Goal: Task Accomplishment & Management: Manage account settings

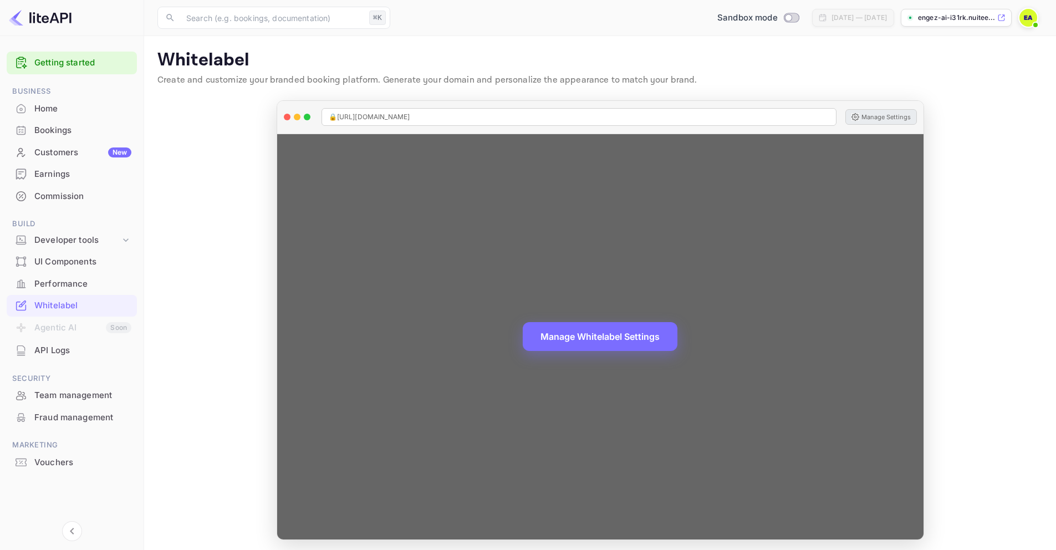
click at [896, 119] on button "Manage Settings" at bounding box center [882, 117] width 72 height 16
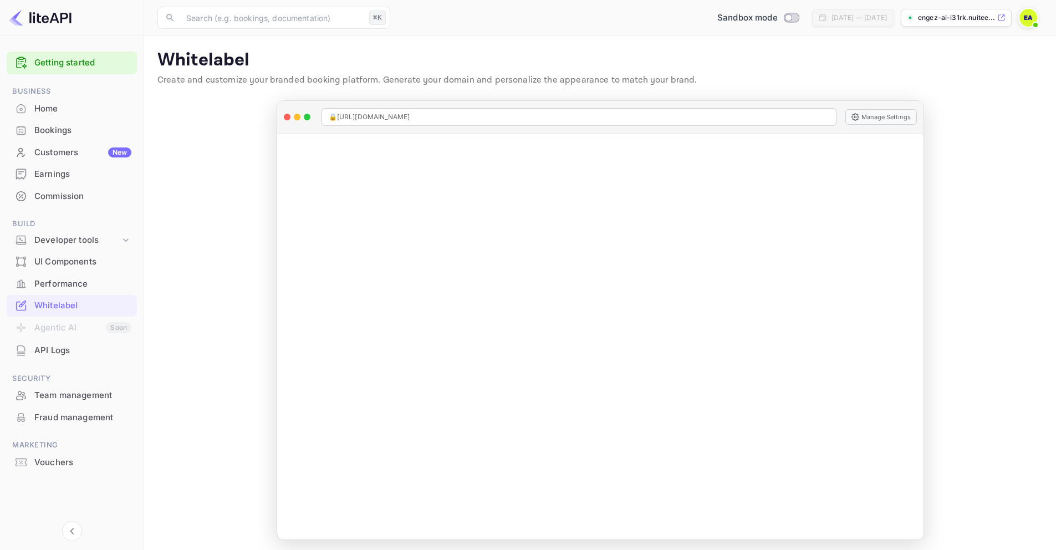
click at [48, 106] on div "Home" at bounding box center [82, 109] width 97 height 13
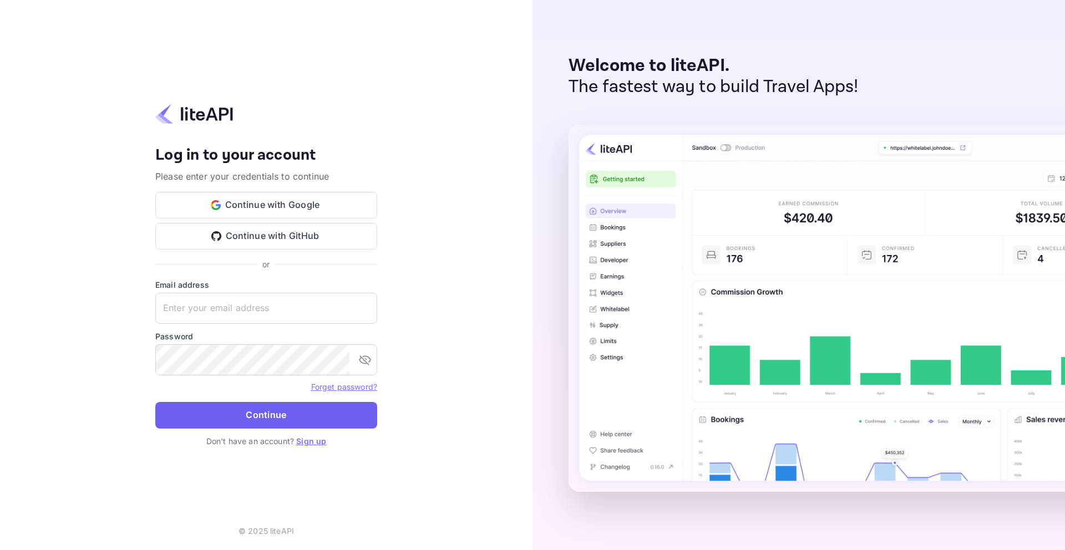
type input "engezai@outlook.com"
click at [255, 415] on button "Continue" at bounding box center [266, 415] width 222 height 27
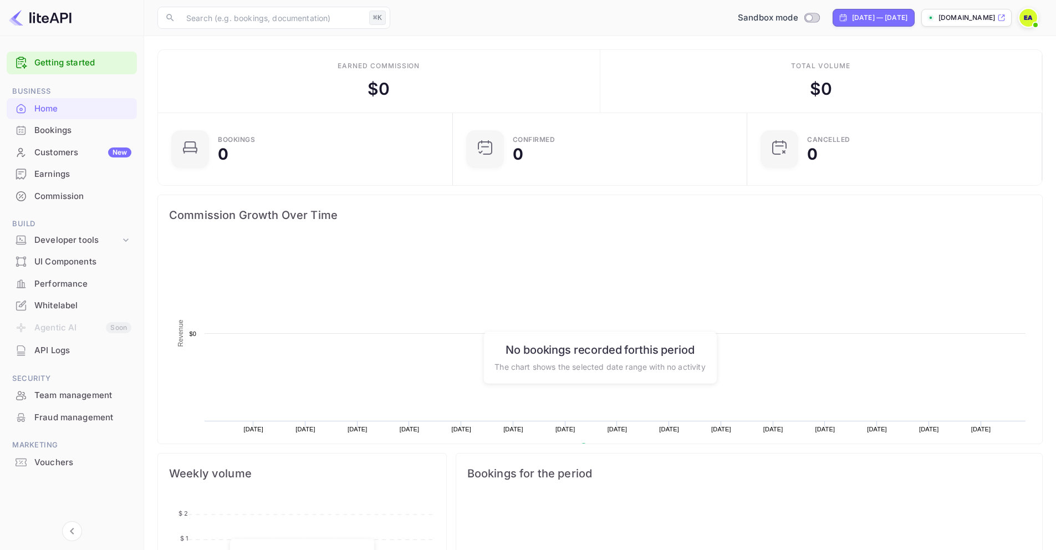
scroll to position [172, 280]
click at [1000, 18] on icon at bounding box center [1002, 18] width 8 height 8
click at [798, 18] on input "Switch to Production mode" at bounding box center [809, 17] width 22 height 7
checkbox input "false"
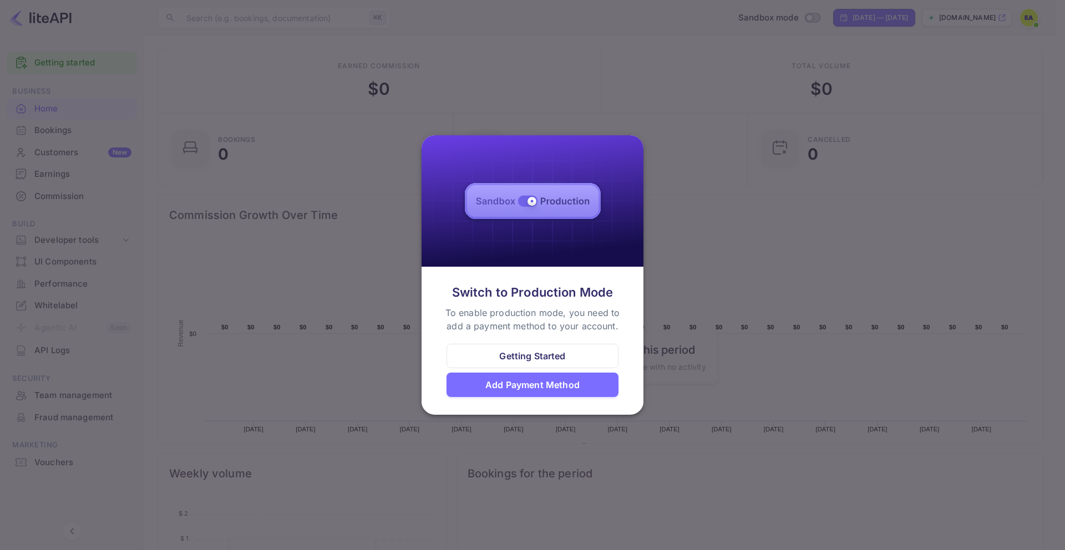
click at [785, 225] on div at bounding box center [532, 275] width 1065 height 550
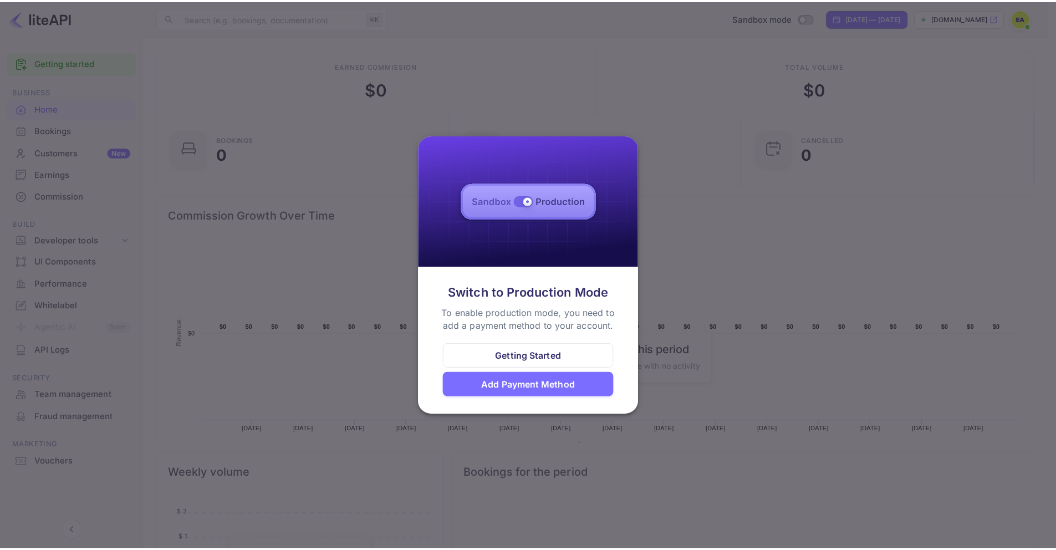
scroll to position [9, 9]
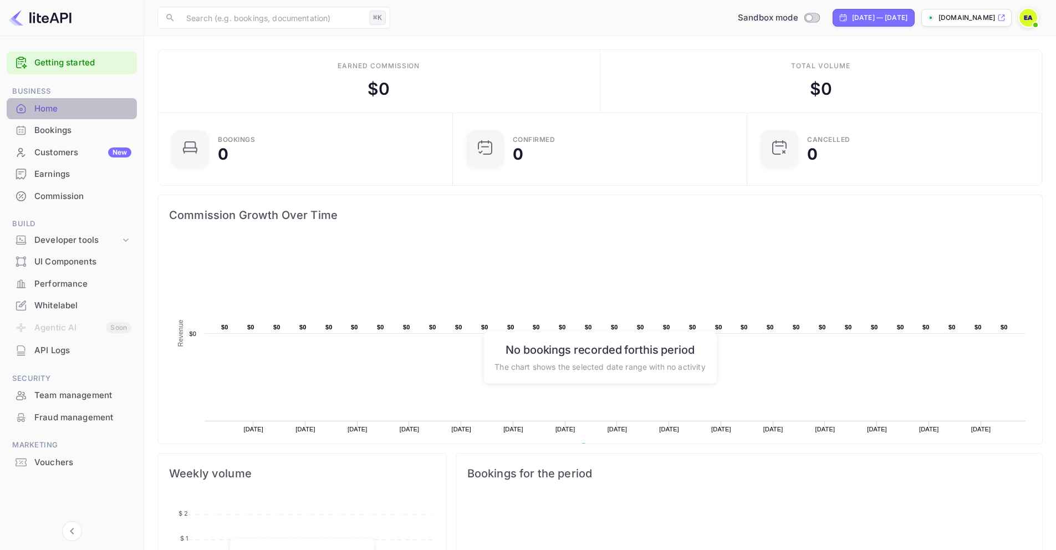
click at [44, 106] on div "Home" at bounding box center [82, 109] width 97 height 13
click at [40, 16] on img at bounding box center [40, 18] width 63 height 18
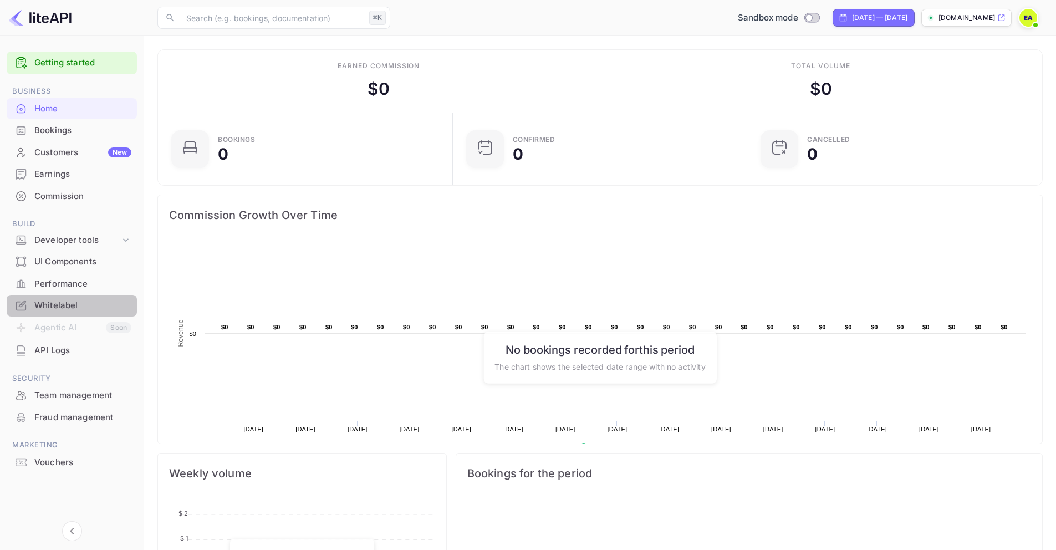
click at [55, 303] on div "Whitelabel" at bounding box center [82, 305] width 97 height 13
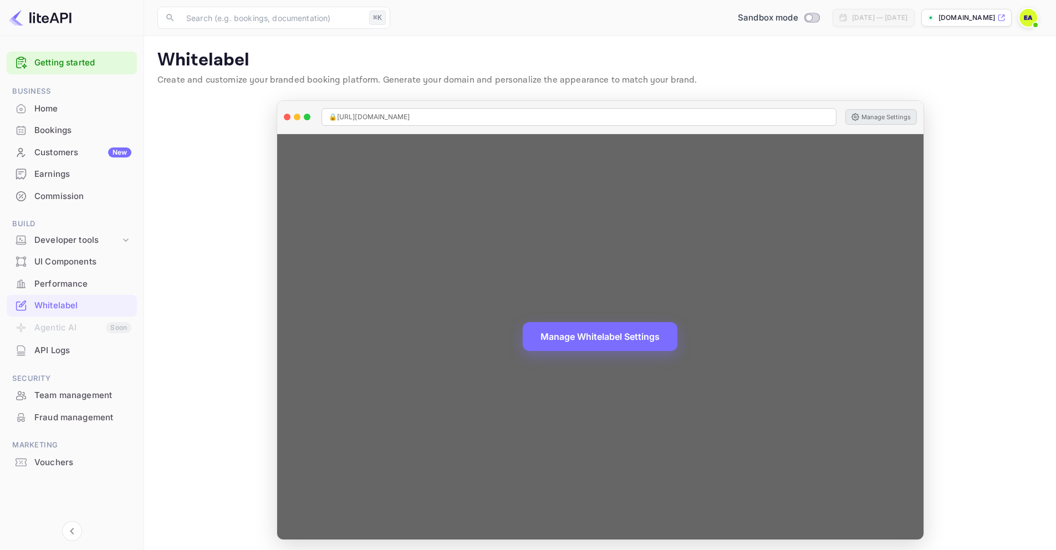
click at [876, 118] on button "Manage Settings" at bounding box center [882, 117] width 72 height 16
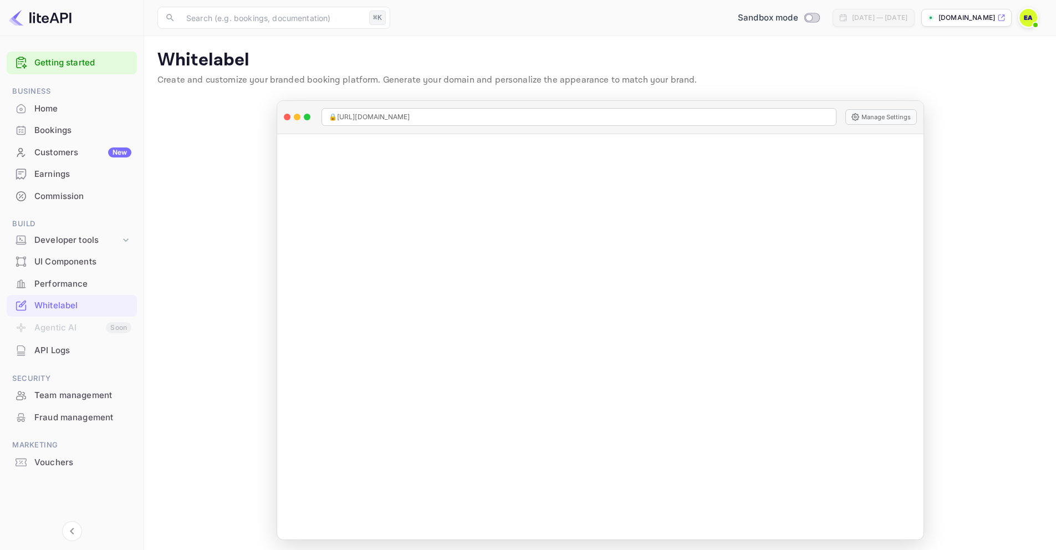
click at [976, 16] on p "engez.nuitee.link" at bounding box center [967, 18] width 57 height 10
